Goal: Information Seeking & Learning: Learn about a topic

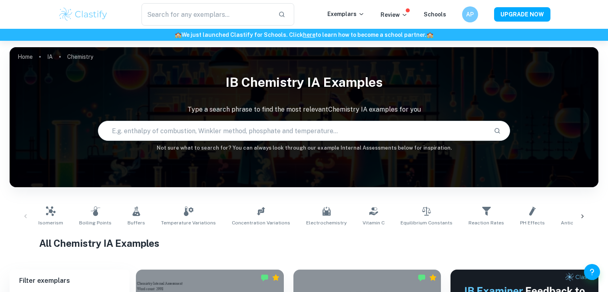
scroll to position [235, 0]
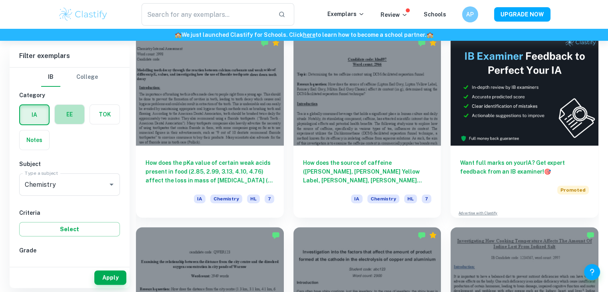
click at [67, 108] on label "button" at bounding box center [70, 114] width 30 height 19
click at [0, 0] on input "radio" at bounding box center [0, 0] width 0 height 0
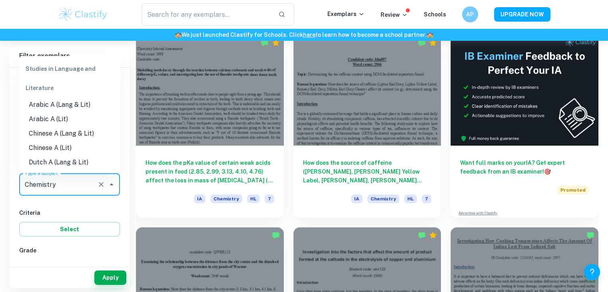
click at [50, 187] on input "Chemistry" at bounding box center [58, 184] width 71 height 15
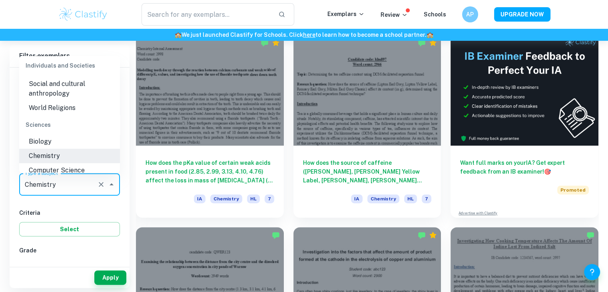
click at [50, 187] on input "Chemistry" at bounding box center [58, 184] width 71 height 15
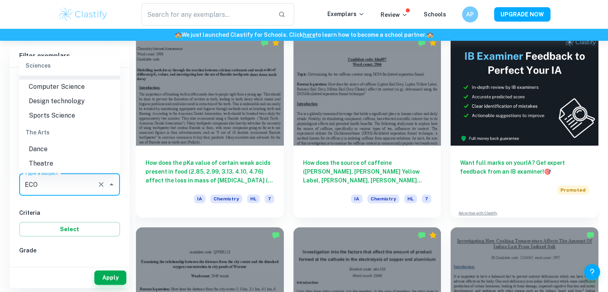
scroll to position [0, 0]
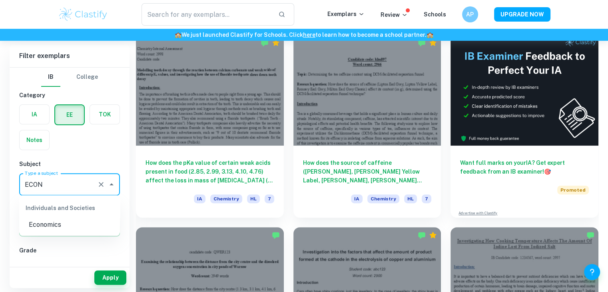
click at [56, 221] on li "Economics" at bounding box center [69, 225] width 101 height 14
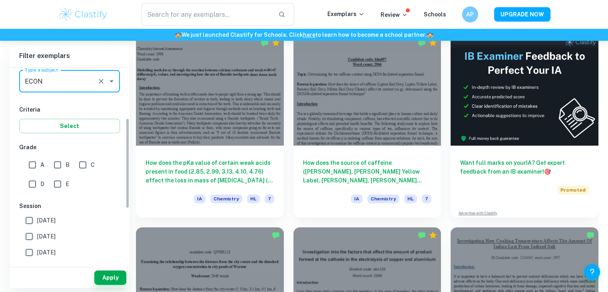
scroll to position [109, 0]
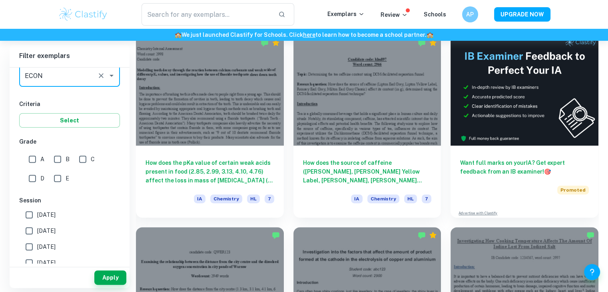
type input "Economics"
click at [35, 162] on input "A" at bounding box center [32, 159] width 16 height 16
checkbox input "true"
click at [56, 158] on input "B" at bounding box center [58, 159] width 16 height 16
checkbox input "true"
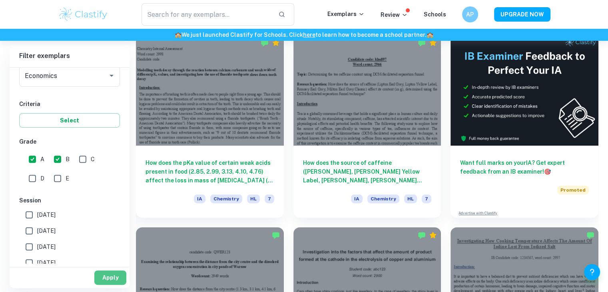
click at [104, 274] on button "Apply" at bounding box center [110, 277] width 32 height 14
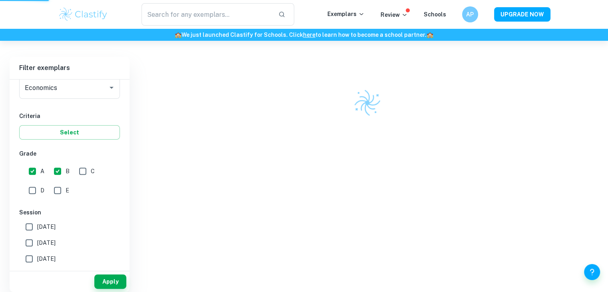
scroll to position [209, 0]
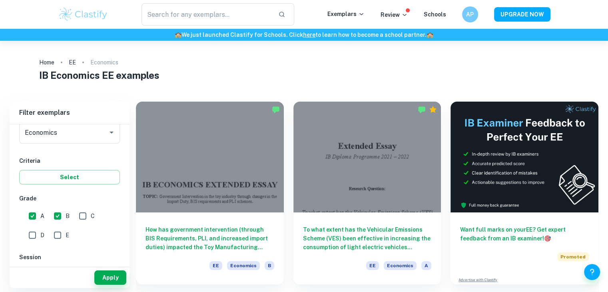
click at [233, 142] on div at bounding box center [210, 157] width 148 height 111
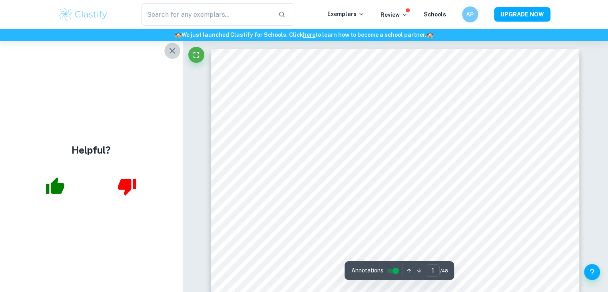
click at [175, 45] on button "button" at bounding box center [172, 51] width 16 height 16
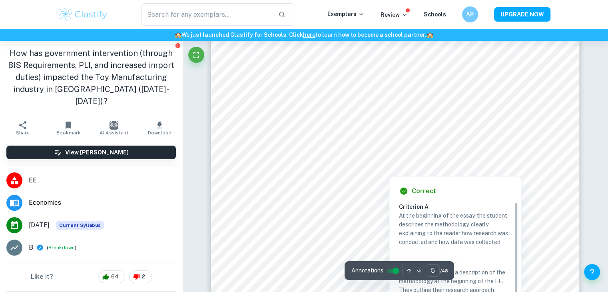
scroll to position [2244, 0]
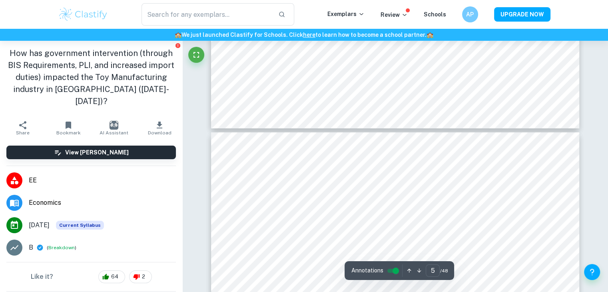
type input "6"
